Goal: Information Seeking & Learning: Learn about a topic

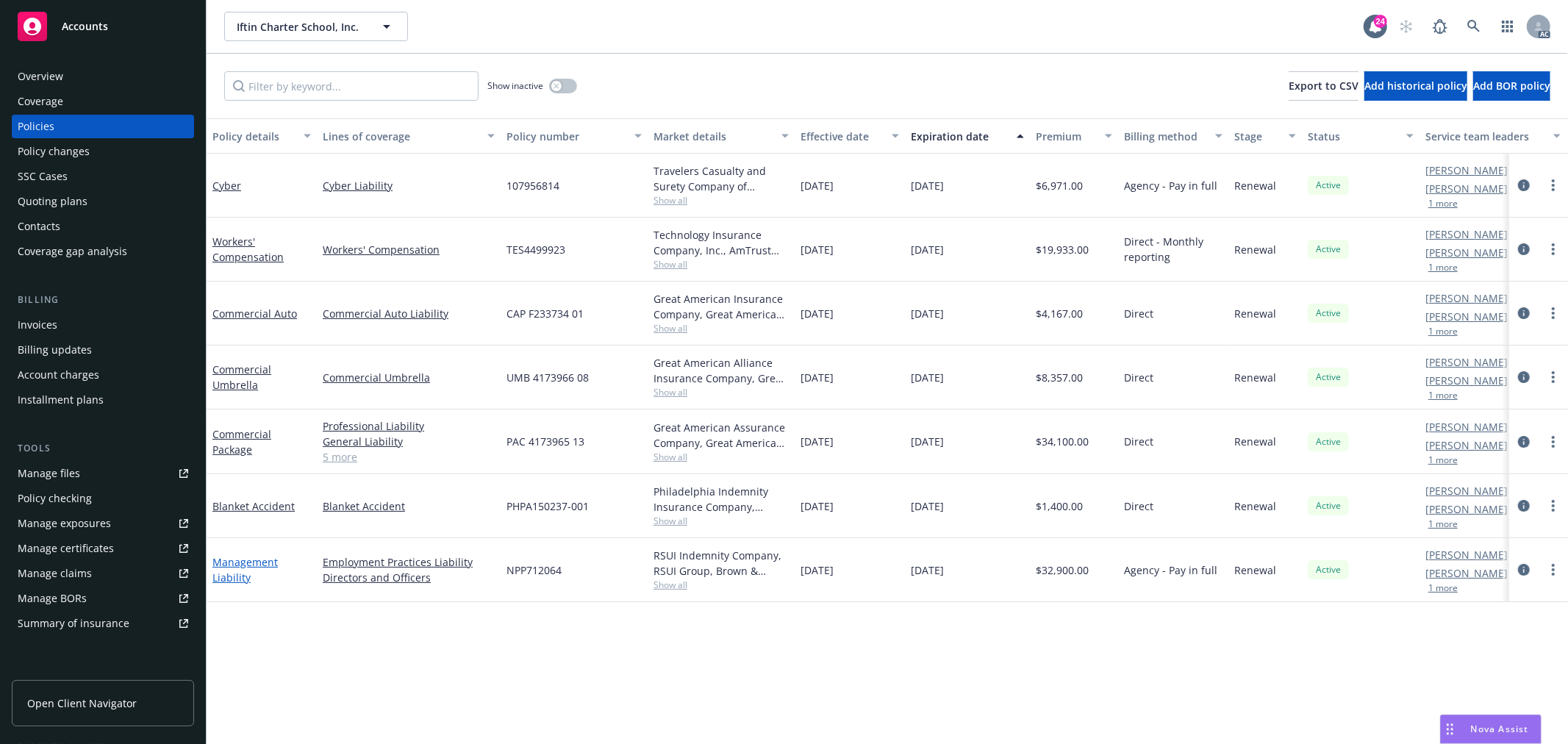
click at [246, 566] on link "Management Liability" at bounding box center [245, 570] width 65 height 29
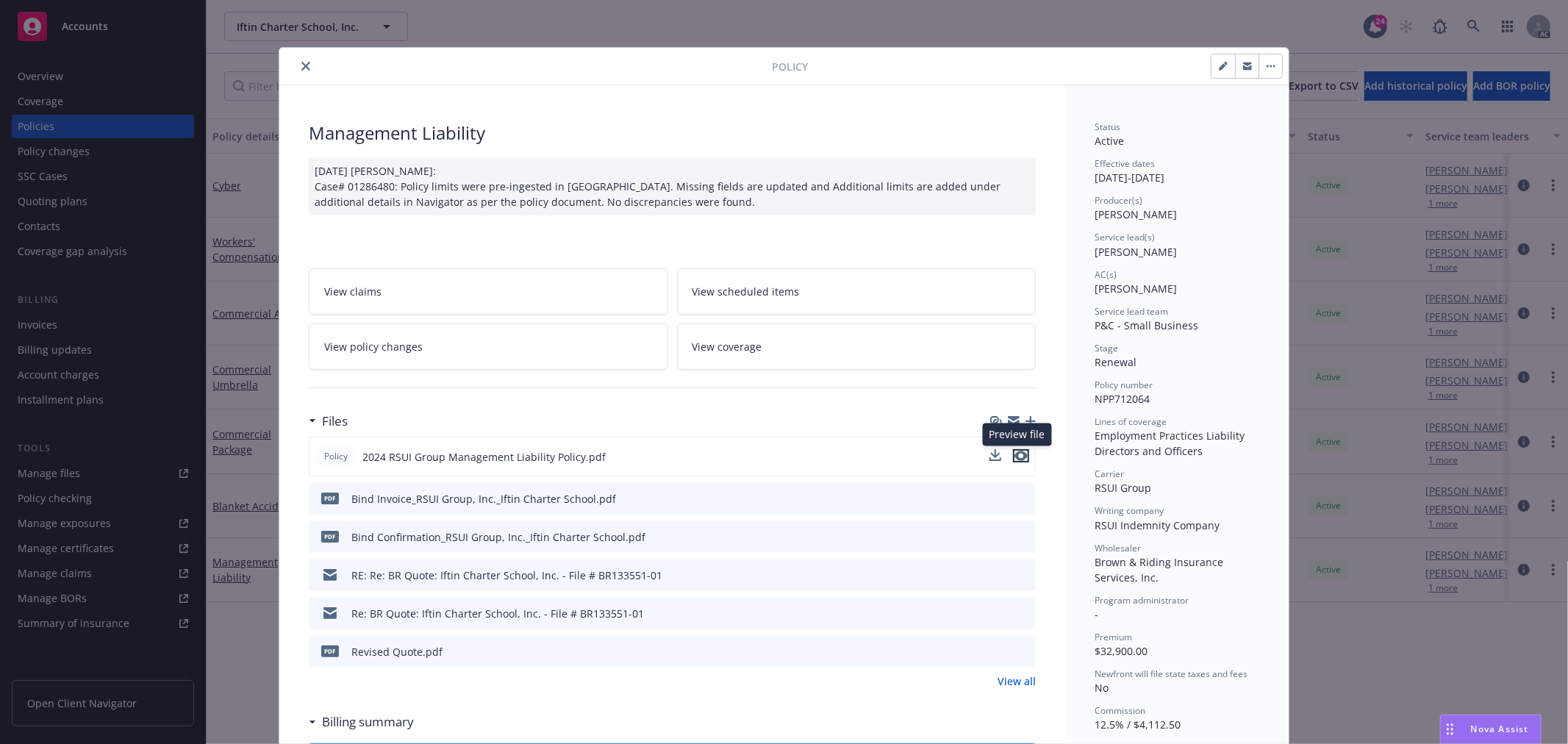
click at [1014, 454] on icon "preview file" at bounding box center [1021, 455] width 13 height 10
click at [469, 346] on link "View policy changes" at bounding box center [488, 346] width 359 height 46
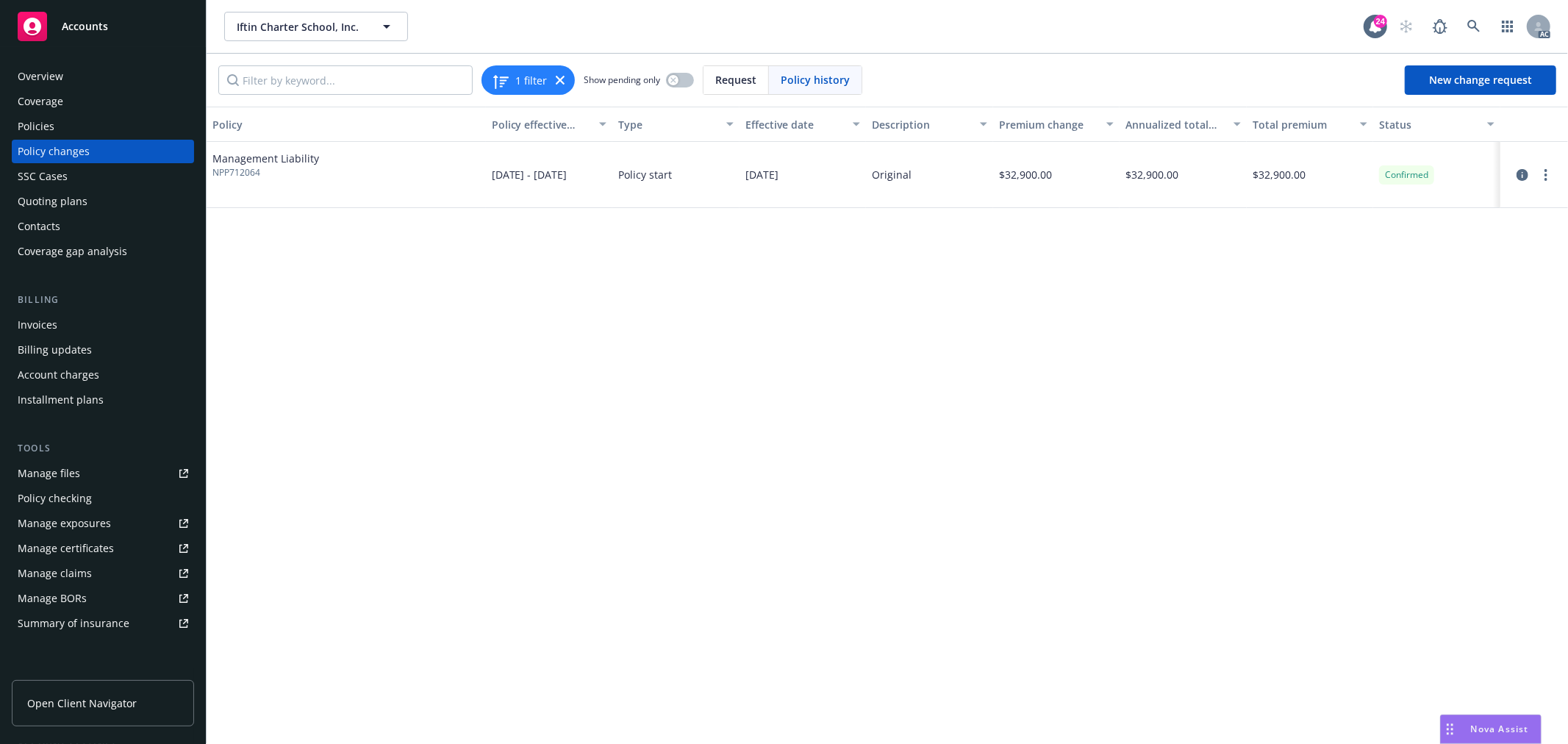
click at [60, 122] on div "Policies" at bounding box center [102, 127] width 170 height 23
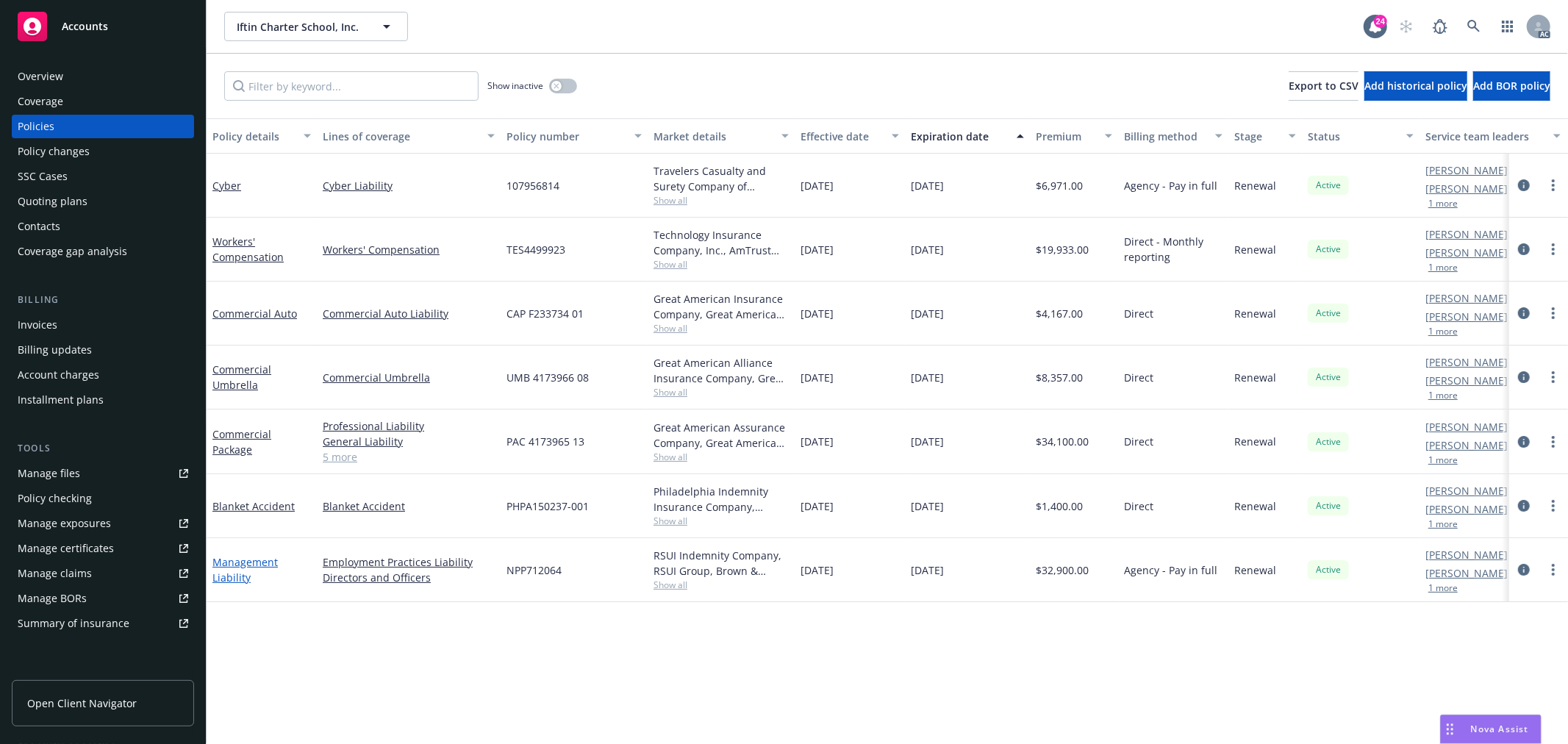
click at [258, 565] on link "Management Liability" at bounding box center [245, 570] width 65 height 29
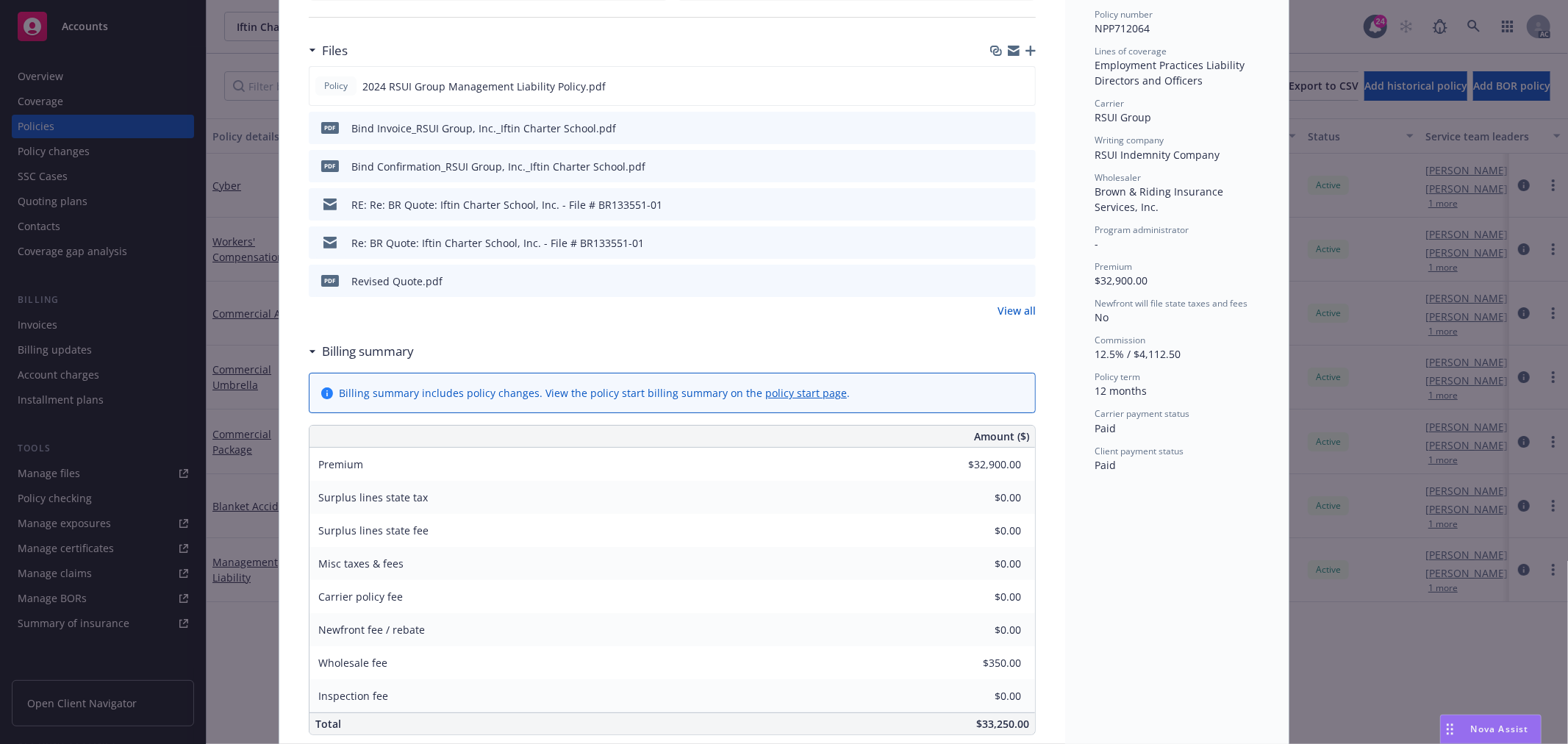
scroll to position [452, 0]
